Goal: Information Seeking & Learning: Learn about a topic

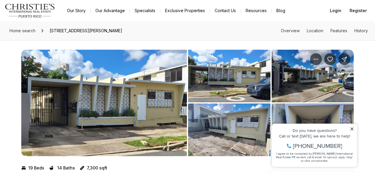
click at [111, 113] on img "View image gallery" at bounding box center [104, 103] width 166 height 106
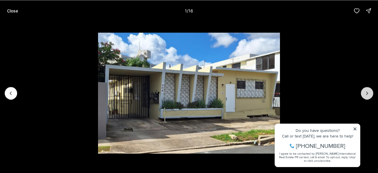
click at [368, 89] on button "Next slide" at bounding box center [367, 93] width 12 height 12
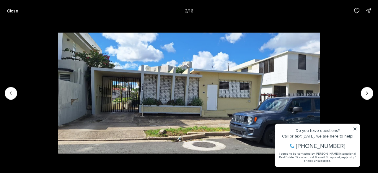
click at [354, 129] on li "2 of 16" at bounding box center [189, 92] width 378 height 143
click at [354, 127] on li "2 of 16" at bounding box center [189, 92] width 378 height 143
click at [365, 93] on icon "Next slide" at bounding box center [367, 93] width 6 height 6
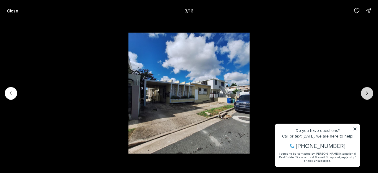
click at [365, 93] on icon "Next slide" at bounding box center [367, 93] width 6 height 6
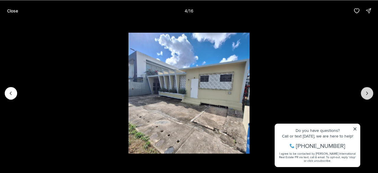
click at [365, 93] on icon "Next slide" at bounding box center [367, 93] width 6 height 6
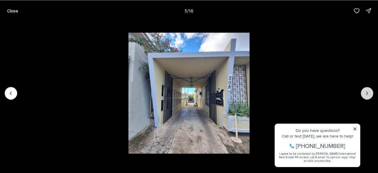
click at [365, 93] on icon "Next slide" at bounding box center [367, 93] width 6 height 6
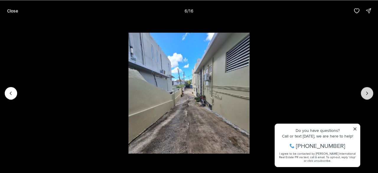
click at [365, 93] on icon "Next slide" at bounding box center [367, 93] width 6 height 6
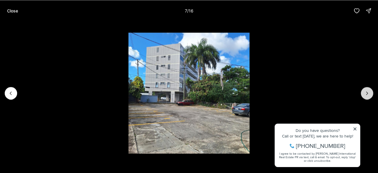
click at [365, 93] on icon "Next slide" at bounding box center [367, 93] width 6 height 6
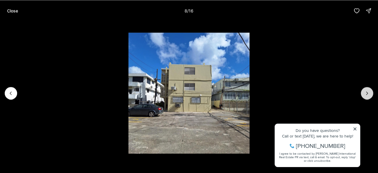
click at [365, 93] on icon "Next slide" at bounding box center [367, 93] width 6 height 6
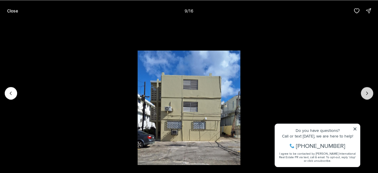
click at [364, 93] on icon "Next slide" at bounding box center [367, 93] width 6 height 6
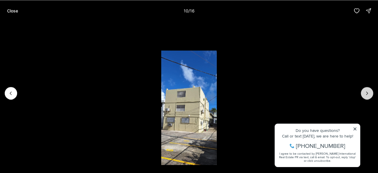
click at [364, 93] on icon "Next slide" at bounding box center [367, 93] width 6 height 6
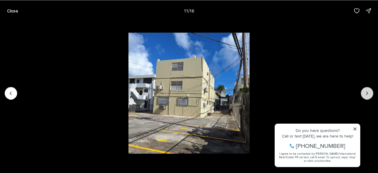
click at [364, 93] on icon "Next slide" at bounding box center [367, 93] width 6 height 6
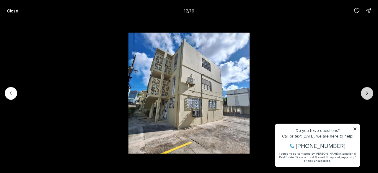
click at [364, 92] on icon "Next slide" at bounding box center [367, 93] width 6 height 6
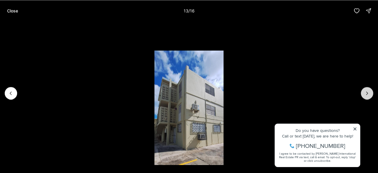
click at [364, 92] on icon "Next slide" at bounding box center [367, 93] width 6 height 6
